Goal: Feedback & Contribution: Contribute content

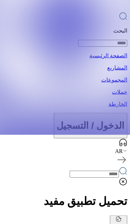
scroll to position [91, 0]
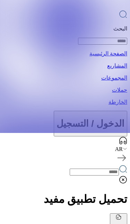
click at [68, 133] on img "campaign" at bounding box center [65, 21] width 130 height 224
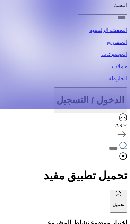
scroll to position [114, 0]
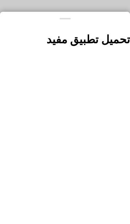
click at [55, 37] on button at bounding box center [65, 112] width 130 height 224
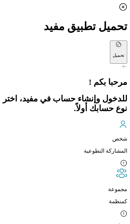
scroll to position [3, 0]
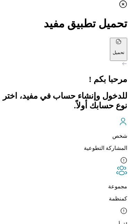
click at [106, 124] on div "شخص المشاركة التطوعية" at bounding box center [65, 135] width 124 height 34
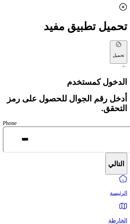
click at [104, 129] on input "****" at bounding box center [77, 140] width 149 height 26
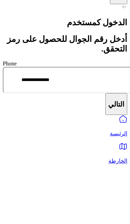
type input "**********"
click at [110, 153] on button "التالي" at bounding box center [116, 164] width 22 height 22
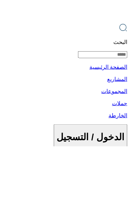
type input "**********"
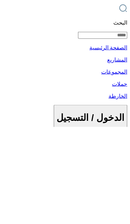
type textarea "*"
type textarea "**********"
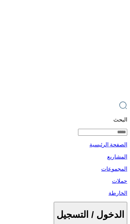
scroll to position [0, -26]
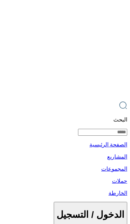
scroll to position [0, -53]
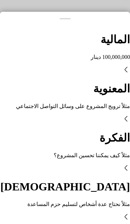
click at [105, 60] on div "المالية 100,000,000 دینار" at bounding box center [65, 46] width 130 height 27
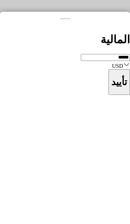
type input "*******"
click at [109, 95] on button "تأييد" at bounding box center [119, 82] width 21 height 26
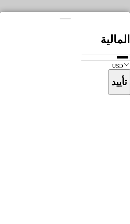
click at [4, 50] on button at bounding box center [65, 112] width 130 height 224
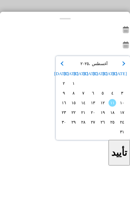
click at [122, 34] on icon at bounding box center [126, 30] width 8 height 8
click at [104, 35] on div at bounding box center [65, 31] width 130 height 10
click at [120, 67] on button "button" at bounding box center [123, 63] width 7 height 7
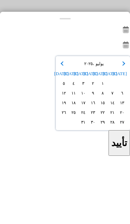
click at [120, 67] on button "button" at bounding box center [123, 63] width 7 height 7
click at [61, 66] on icon "button" at bounding box center [63, 63] width 5 height 5
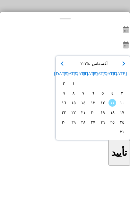
click at [120, 67] on button "button" at bounding box center [123, 63] width 7 height 7
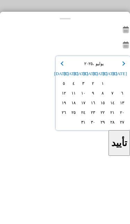
click at [114, 67] on div "[DATE]" at bounding box center [92, 63] width 71 height 7
click at [120, 67] on button "button" at bounding box center [123, 63] width 7 height 7
click at [121, 66] on icon "button" at bounding box center [123, 63] width 5 height 5
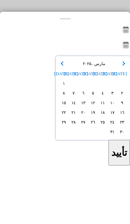
click at [121, 66] on icon "button" at bounding box center [123, 63] width 5 height 5
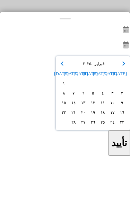
click at [121, 66] on icon "button" at bounding box center [123, 63] width 5 height 5
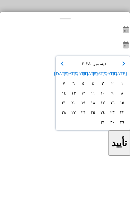
click at [120, 67] on button "button" at bounding box center [123, 63] width 7 height 7
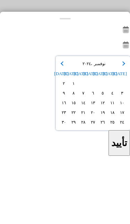
click at [121, 66] on icon "button" at bounding box center [123, 63] width 5 height 5
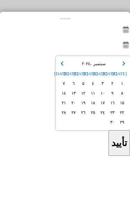
click at [121, 66] on icon "button" at bounding box center [123, 63] width 5 height 5
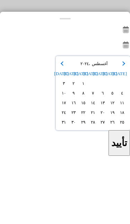
click at [121, 66] on icon "button" at bounding box center [123, 63] width 5 height 5
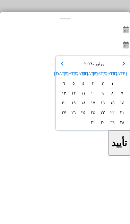
click at [121, 66] on icon "button" at bounding box center [123, 63] width 5 height 5
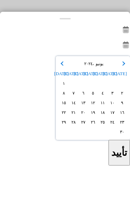
click at [121, 66] on icon "button" at bounding box center [123, 63] width 5 height 5
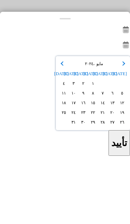
click at [120, 67] on button "button" at bounding box center [123, 63] width 7 height 7
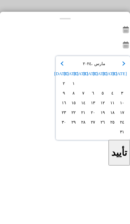
click at [120, 67] on button "button" at bounding box center [123, 63] width 7 height 7
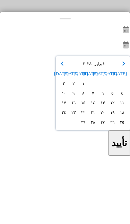
click at [121, 67] on button "button" at bounding box center [123, 63] width 7 height 7
click at [120, 67] on button "button" at bounding box center [123, 63] width 7 height 7
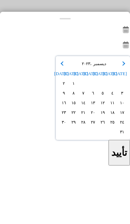
click at [120, 67] on button "button" at bounding box center [123, 63] width 7 height 7
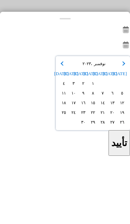
click at [121, 67] on button "button" at bounding box center [123, 63] width 7 height 7
click at [121, 67] on div "[DATE]" at bounding box center [92, 63] width 71 height 7
click at [120, 67] on button "button" at bounding box center [123, 63] width 7 height 7
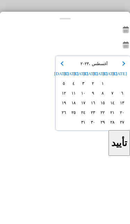
click at [119, 67] on div "[DATE]" at bounding box center [92, 63] width 71 height 7
click at [120, 67] on button "button" at bounding box center [123, 63] width 7 height 7
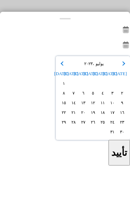
click at [121, 66] on icon "button" at bounding box center [123, 63] width 5 height 5
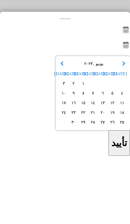
click at [120, 67] on button "button" at bounding box center [123, 63] width 7 height 7
click at [61, 66] on icon "button" at bounding box center [63, 63] width 5 height 5
click at [59, 67] on button "button" at bounding box center [62, 63] width 7 height 7
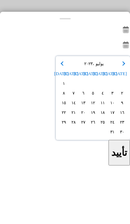
click at [59, 67] on button "button" at bounding box center [62, 63] width 7 height 7
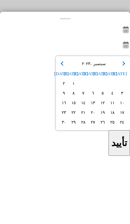
click at [59, 67] on button "button" at bounding box center [62, 63] width 7 height 7
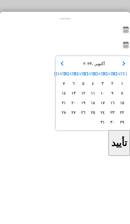
click at [59, 67] on button "button" at bounding box center [62, 63] width 7 height 7
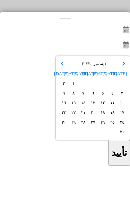
click at [59, 67] on button "button" at bounding box center [62, 63] width 7 height 7
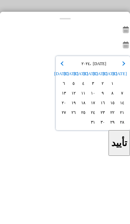
click at [59, 67] on button "button" at bounding box center [62, 63] width 7 height 7
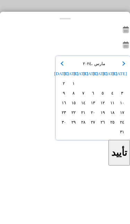
click at [59, 67] on button "button" at bounding box center [62, 63] width 7 height 7
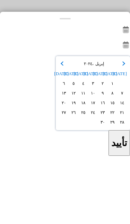
click at [59, 67] on button "button" at bounding box center [62, 63] width 7 height 7
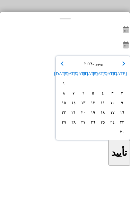
click at [59, 67] on button "button" at bounding box center [62, 63] width 7 height 7
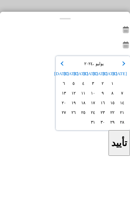
click at [59, 67] on button "button" at bounding box center [62, 63] width 7 height 7
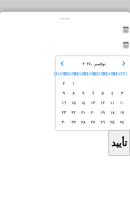
click at [59, 67] on button "button" at bounding box center [62, 63] width 7 height 7
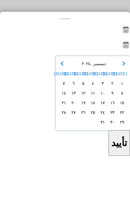
click at [59, 67] on button "button" at bounding box center [62, 63] width 7 height 7
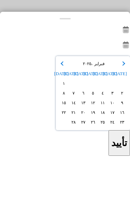
click at [59, 67] on button "button" at bounding box center [62, 63] width 7 height 7
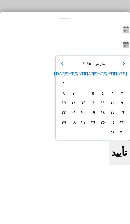
click at [59, 67] on button "button" at bounding box center [62, 63] width 7 height 7
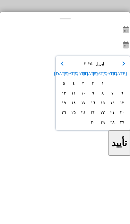
click at [59, 67] on button "button" at bounding box center [62, 63] width 7 height 7
click at [61, 66] on icon "button" at bounding box center [63, 63] width 5 height 5
click at [59, 67] on button "button" at bounding box center [62, 63] width 7 height 7
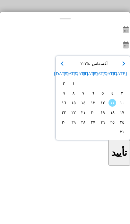
click at [57, 67] on div "[DATE]" at bounding box center [92, 63] width 71 height 7
click at [59, 67] on button "button" at bounding box center [62, 63] width 7 height 7
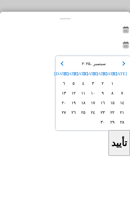
click at [59, 67] on button "button" at bounding box center [62, 63] width 7 height 7
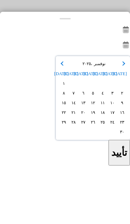
click at [59, 67] on button "button" at bounding box center [62, 63] width 7 height 7
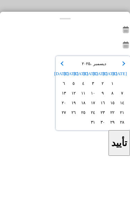
click at [59, 67] on button "button" at bounding box center [62, 63] width 7 height 7
click at [120, 67] on button "button" at bounding box center [123, 63] width 7 height 7
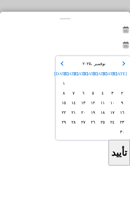
click at [121, 67] on button "button" at bounding box center [123, 63] width 7 height 7
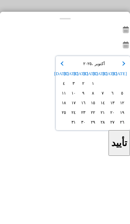
click at [122, 67] on div "[DATE]" at bounding box center [92, 63] width 71 height 7
click at [123, 105] on div "[DATE] [DATE] [DATE] [DATE] [DATE] [DATE] [DATE] [DATE] ١ ٢ ٣ ٤ ٥ ٦ ٧ ٨ ٩ ١٠ ١١…" at bounding box center [93, 93] width 74 height 74
click at [121, 67] on div "[DATE]" at bounding box center [92, 63] width 71 height 7
click at [120, 67] on button "button" at bounding box center [123, 63] width 7 height 7
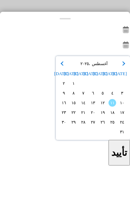
click at [18, 51] on div at bounding box center [65, 46] width 130 height 10
click at [109, 107] on span "١١" at bounding box center [113, 103] width 8 height 8
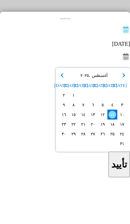
click at [15, 62] on div at bounding box center [65, 58] width 130 height 10
click at [70, 119] on span "١٥" at bounding box center [74, 115] width 8 height 8
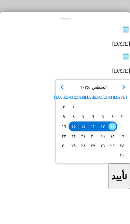
scroll to position [18, 0]
click at [109, 189] on button "تأييد" at bounding box center [119, 177] width 21 height 26
type input "**********"
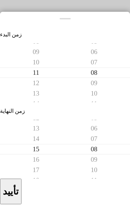
click at [21, 205] on button "تأييد" at bounding box center [10, 192] width 21 height 26
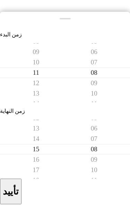
type input "**********"
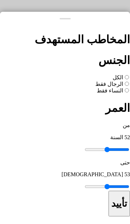
click at [109, 191] on button "تأييد" at bounding box center [119, 204] width 21 height 26
type input "**********"
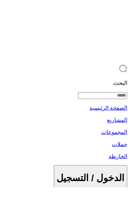
type input "**********"
